Goal: Check status: Check status

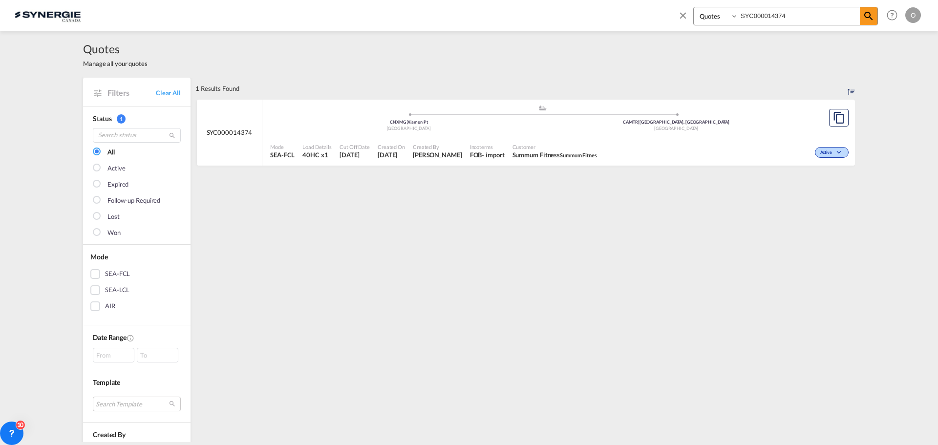
select select "Quotes"
drag, startPoint x: 795, startPoint y: 16, endPoint x: 601, endPoint y: 16, distance: 194.5
click at [602, 16] on div "Bookings Quotes Enquiries SYC000014374 Help Resources Product Release O My Prof…" at bounding box center [469, 15] width 909 height 30
paste input "299"
type input "SYC000014299"
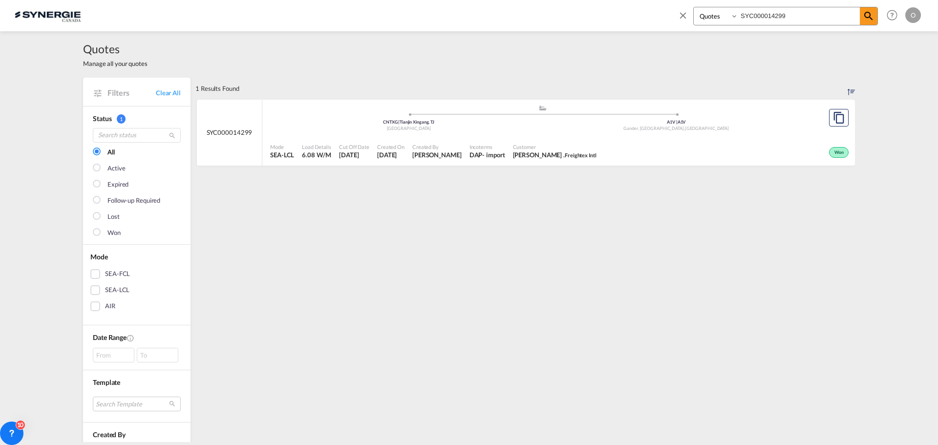
drag, startPoint x: 804, startPoint y: 12, endPoint x: 656, endPoint y: 12, distance: 147.6
click at [659, 12] on div "Bookings Quotes Enquiries SYC000014299 Help Resources Product Release O My Prof…" at bounding box center [469, 15] width 909 height 30
click at [553, 148] on div "Customer [PERSON_NAME] . Freightex Intl" at bounding box center [554, 151] width 91 height 24
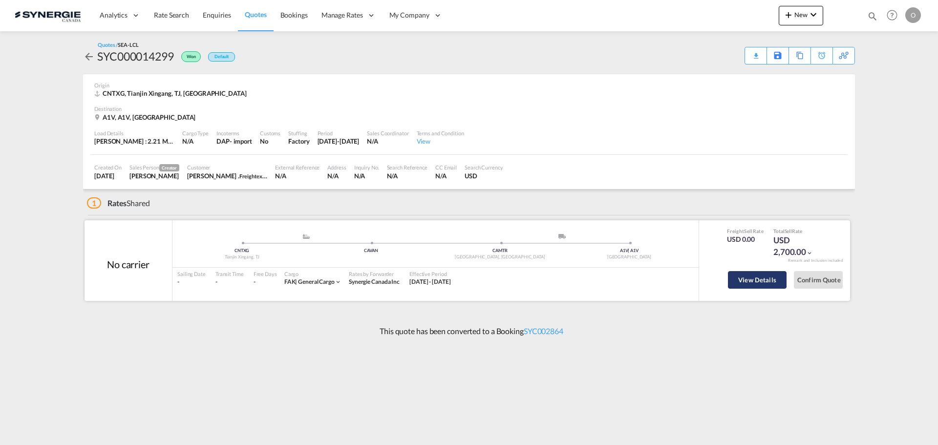
click at [770, 277] on button "View Details" at bounding box center [757, 280] width 59 height 18
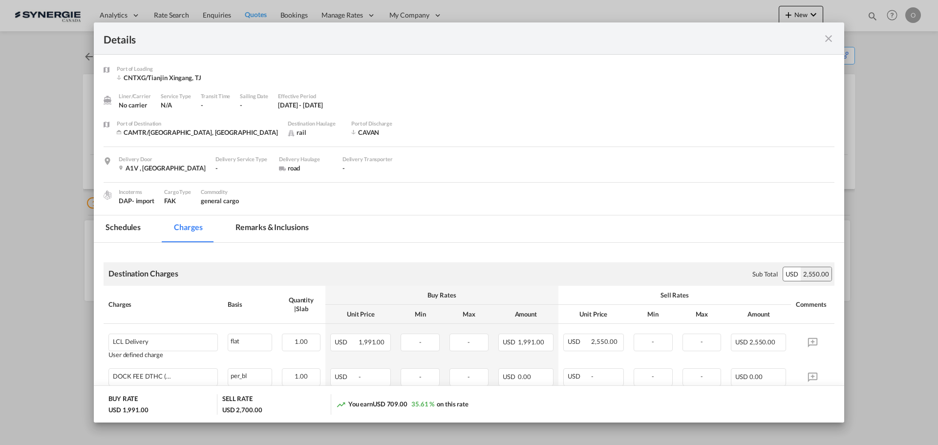
click at [290, 228] on md-tab-item "Remarks & Inclusions" at bounding box center [272, 229] width 96 height 27
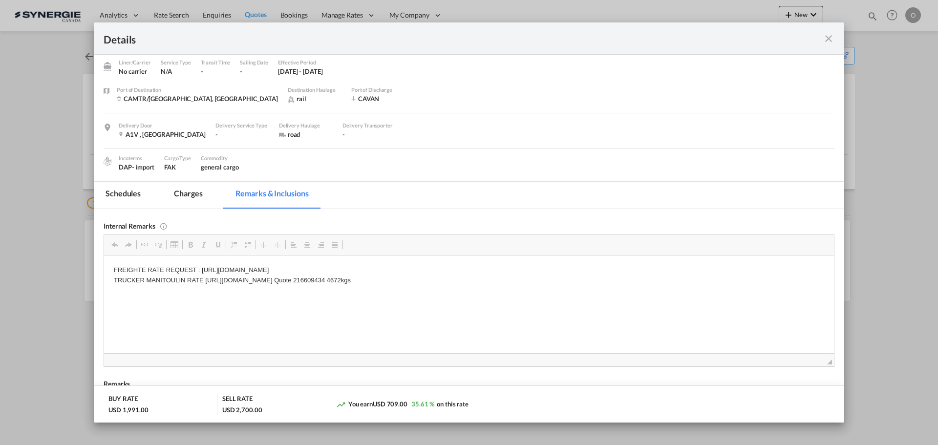
scroll to position [49, 0]
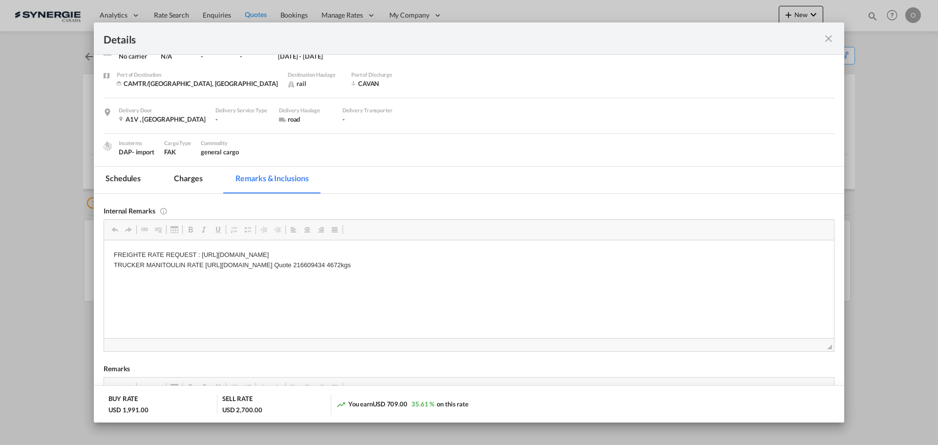
click at [180, 178] on md-tab-item "Charges" at bounding box center [188, 180] width 52 height 27
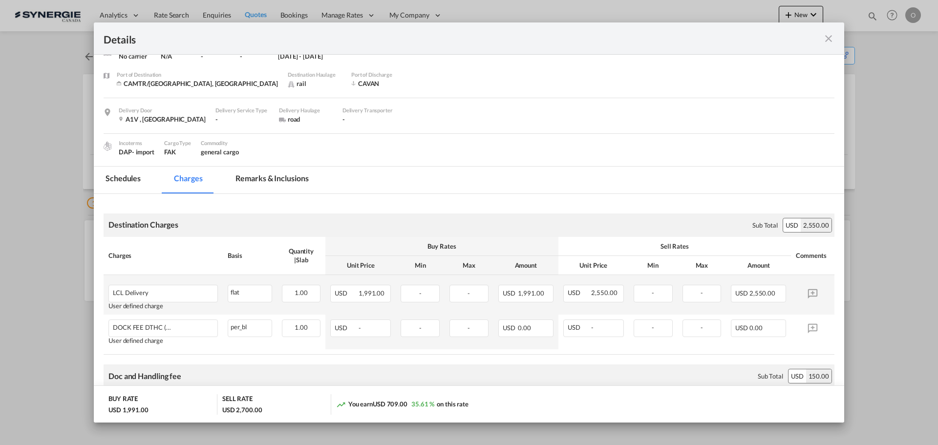
scroll to position [234, 0]
